Goal: Task Accomplishment & Management: Use online tool/utility

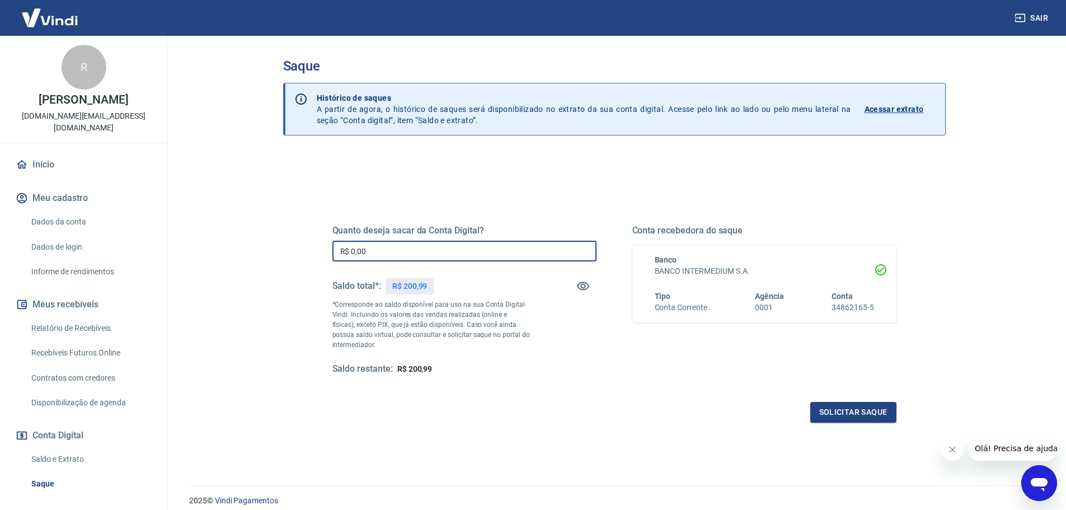
click at [412, 255] on input "R$ 0,00" at bounding box center [464, 251] width 264 height 21
type input "R$ 200,99"
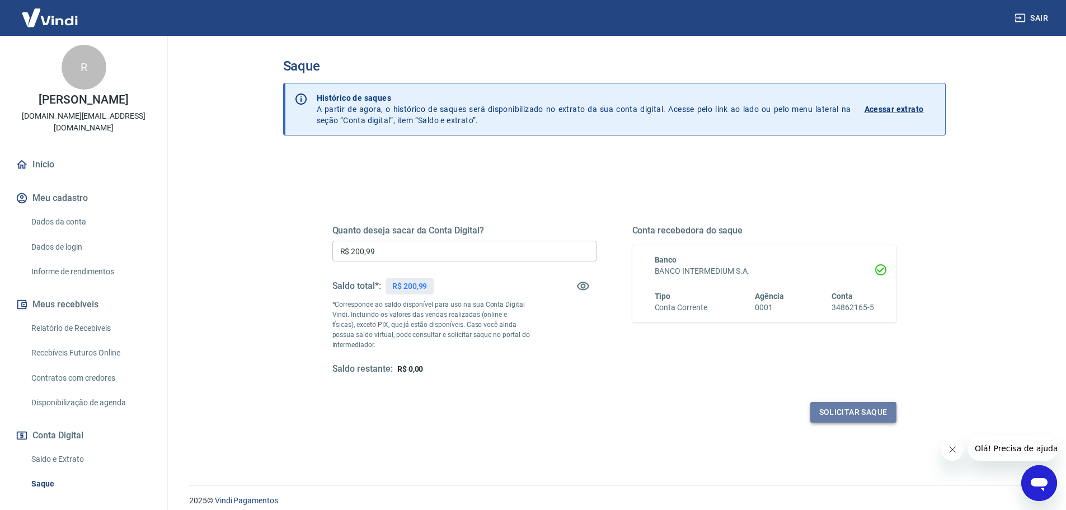
click at [858, 406] on button "Solicitar saque" at bounding box center [853, 412] width 86 height 21
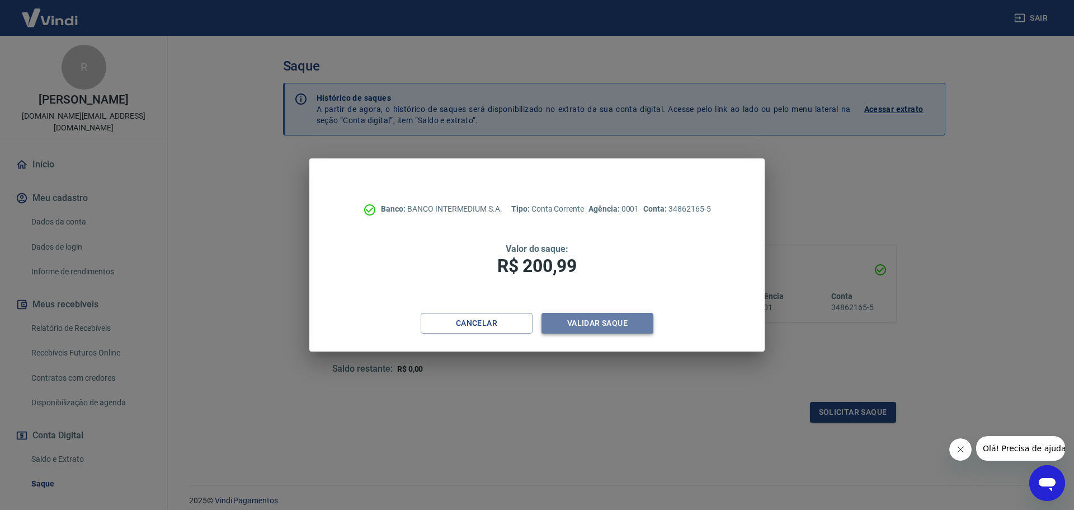
click at [594, 325] on button "Validar saque" at bounding box center [598, 323] width 112 height 21
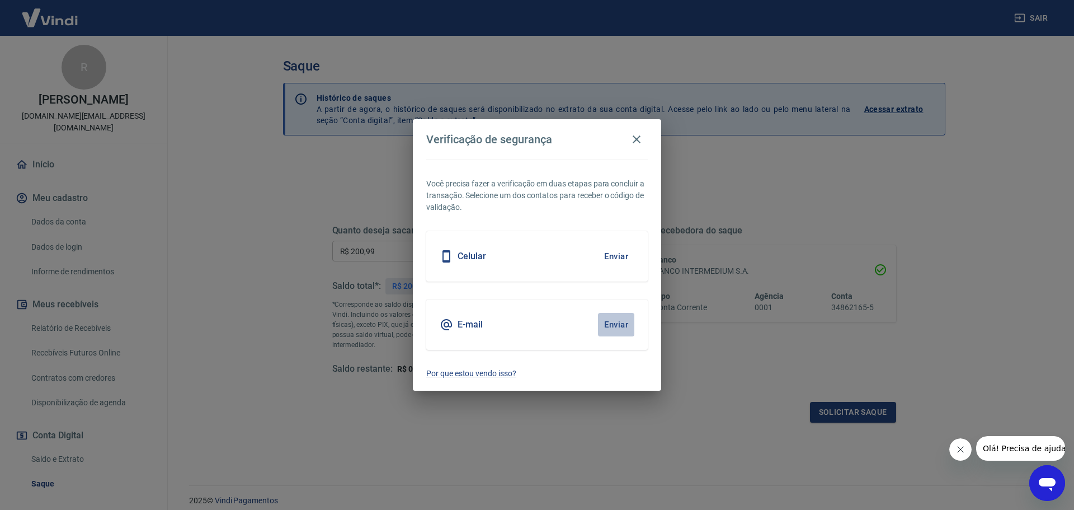
click at [619, 327] on button "Enviar" at bounding box center [616, 324] width 36 height 23
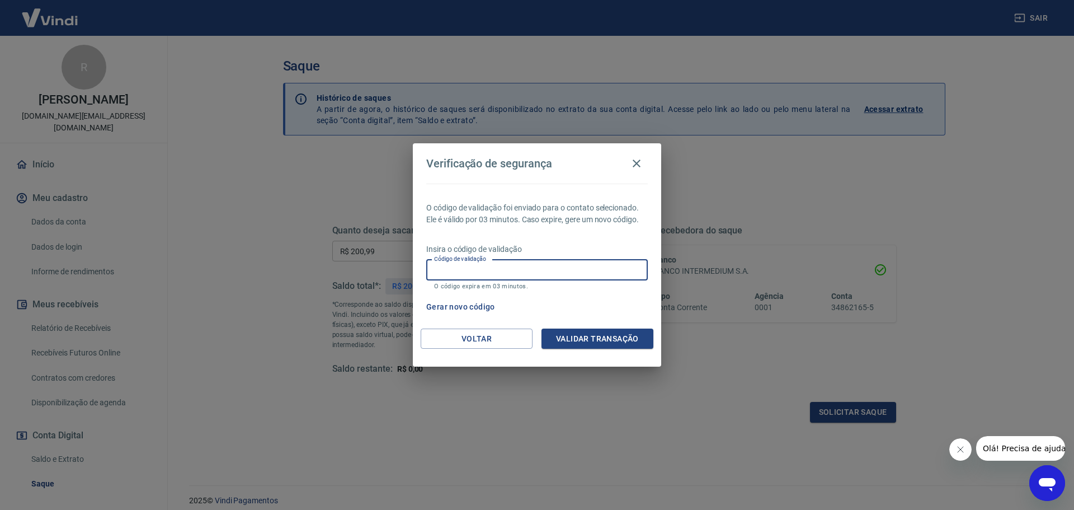
click at [514, 279] on input "Código de validação" at bounding box center [537, 270] width 222 height 21
paste input "626478"
type input "626478"
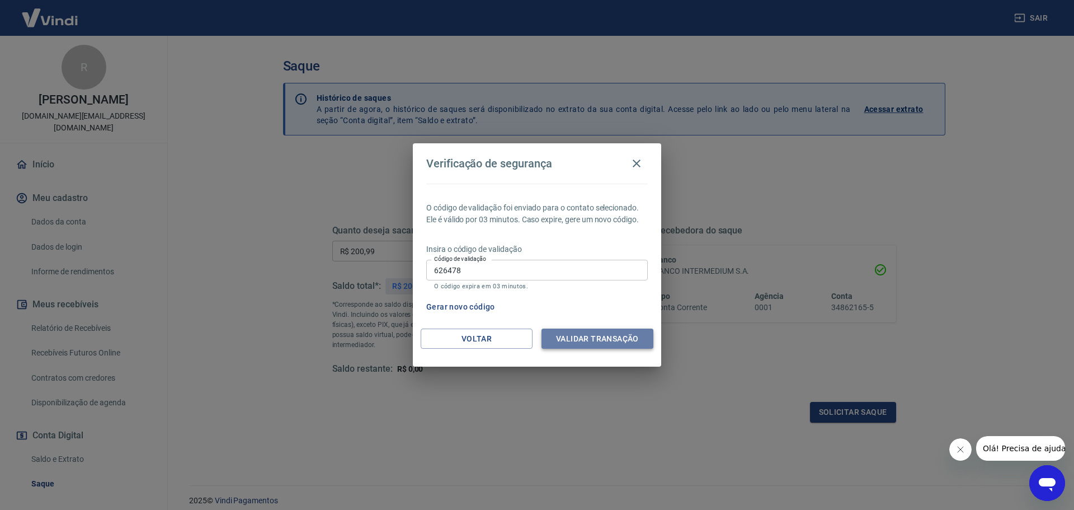
click at [609, 340] on button "Validar transação" at bounding box center [598, 338] width 112 height 21
